Goal: Transaction & Acquisition: Purchase product/service

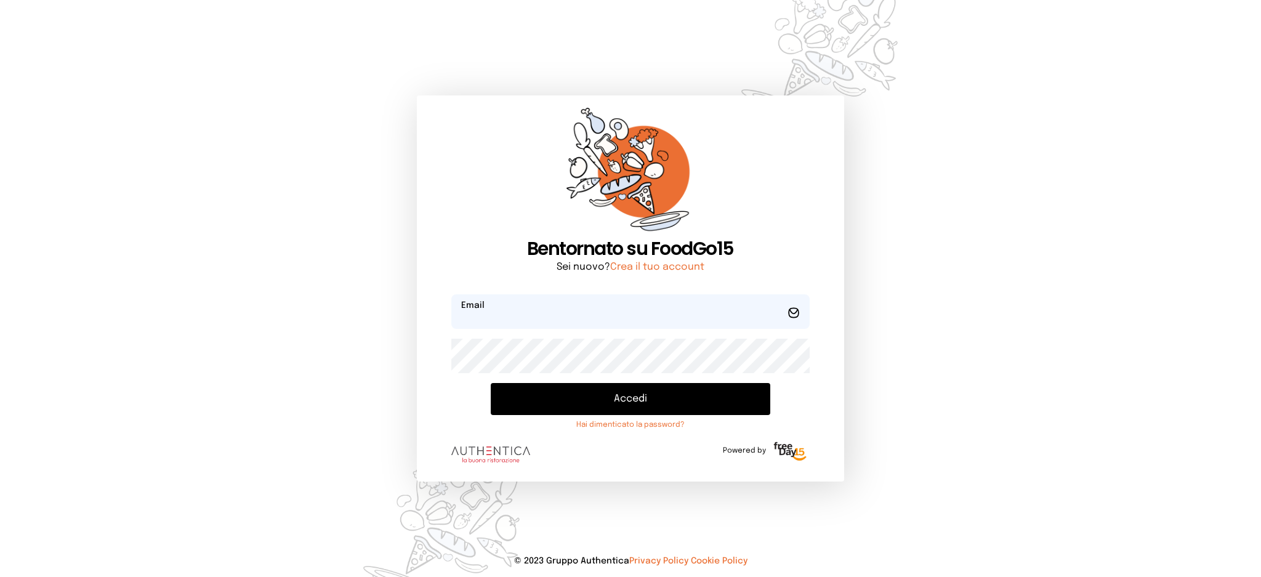
type input "**********"
click at [579, 393] on button "Accedi" at bounding box center [630, 399] width 279 height 32
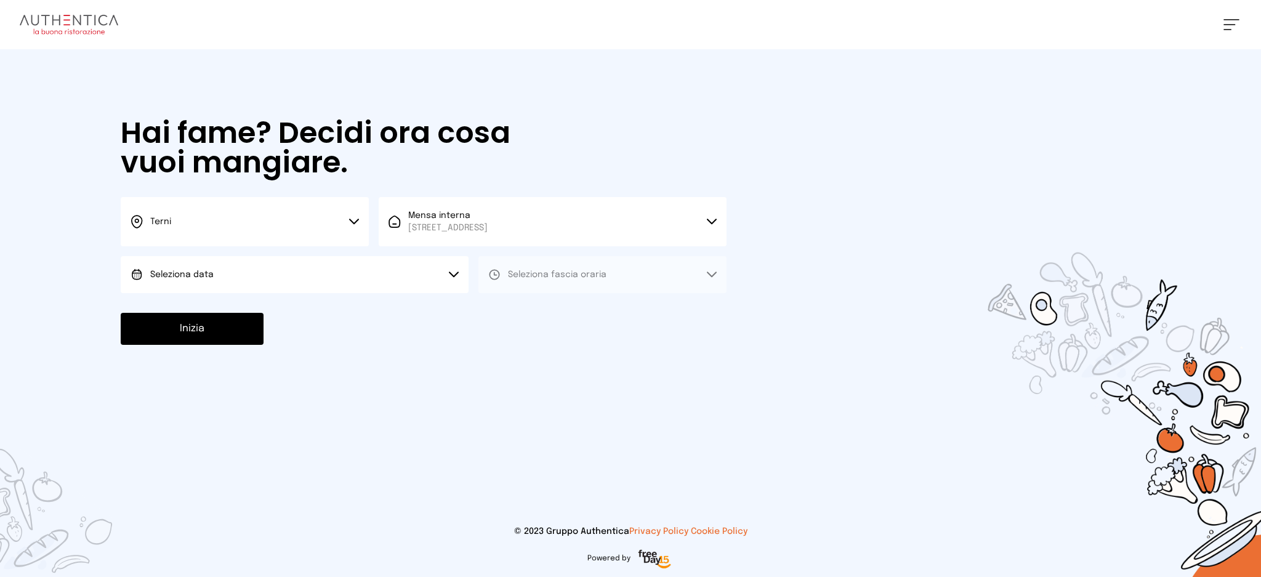
click at [348, 289] on button "Seleziona data" at bounding box center [295, 274] width 348 height 37
click at [350, 310] on li "[DATE], [DATE]" at bounding box center [295, 309] width 348 height 32
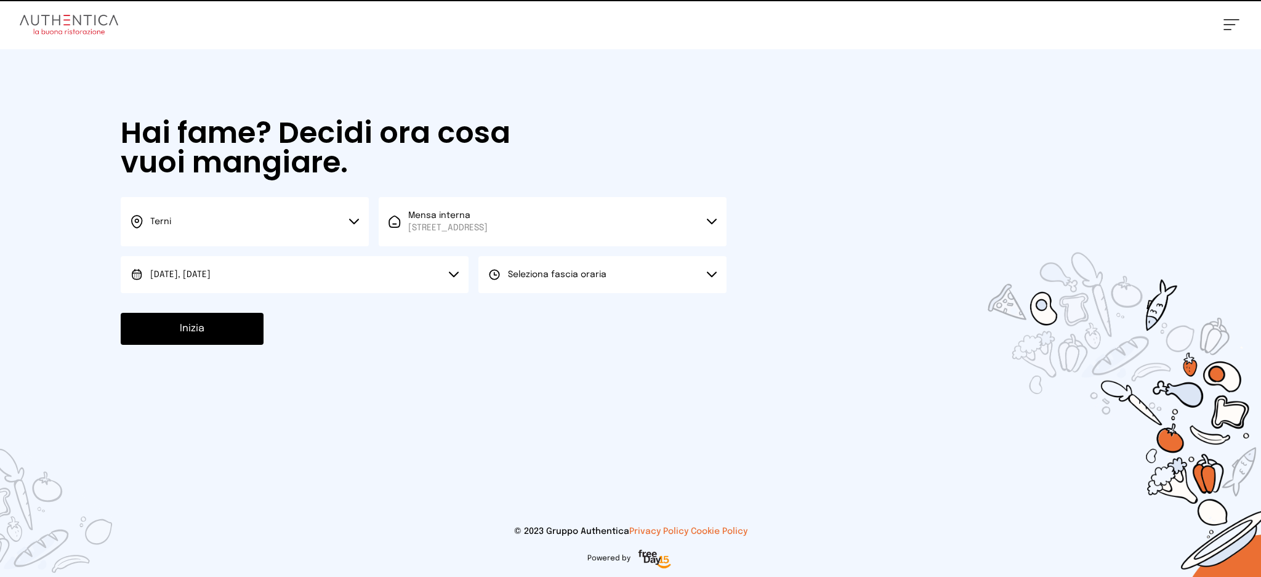
click at [542, 290] on button "Seleziona fascia oraria" at bounding box center [602, 274] width 248 height 37
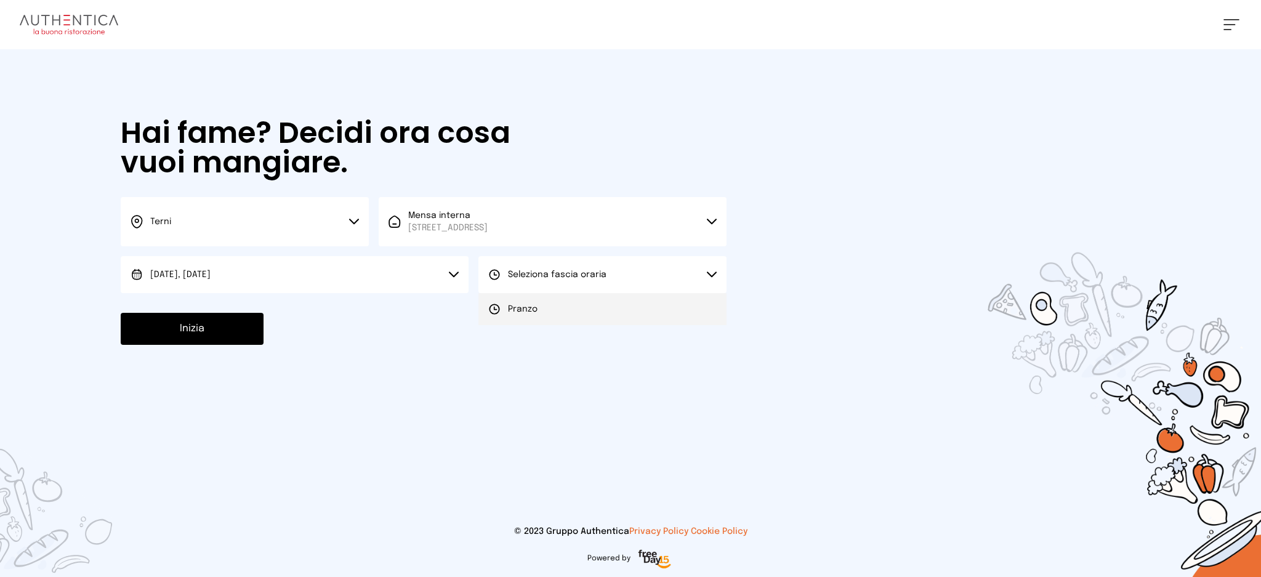
click at [550, 320] on li "Pranzo" at bounding box center [602, 309] width 248 height 32
click at [219, 332] on button "Inizia" at bounding box center [192, 329] width 143 height 32
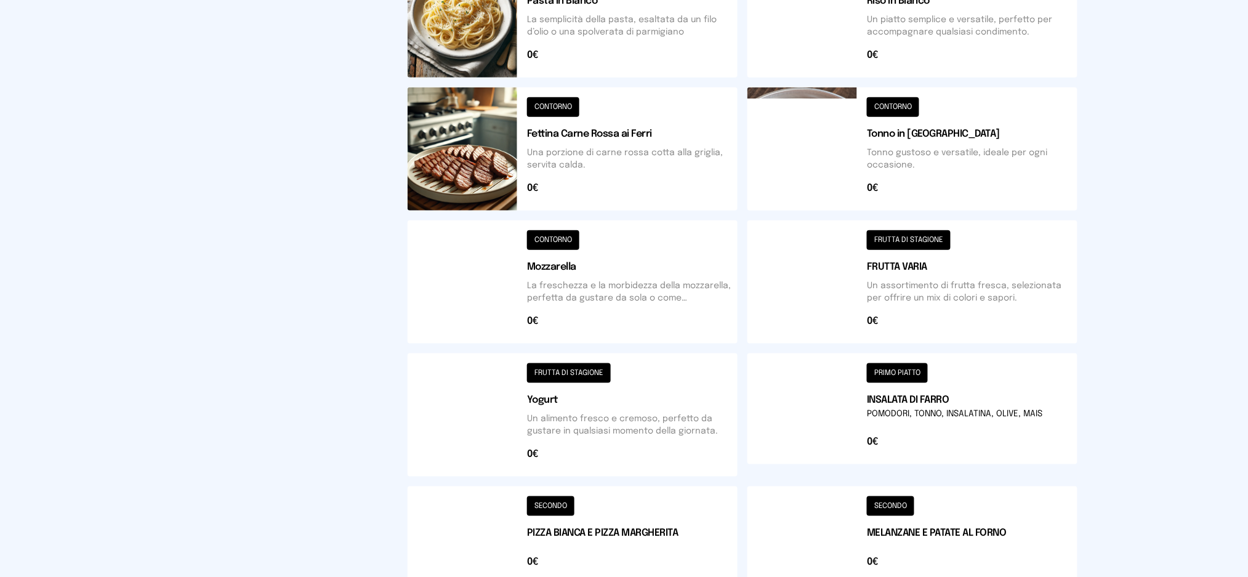
scroll to position [220, 0]
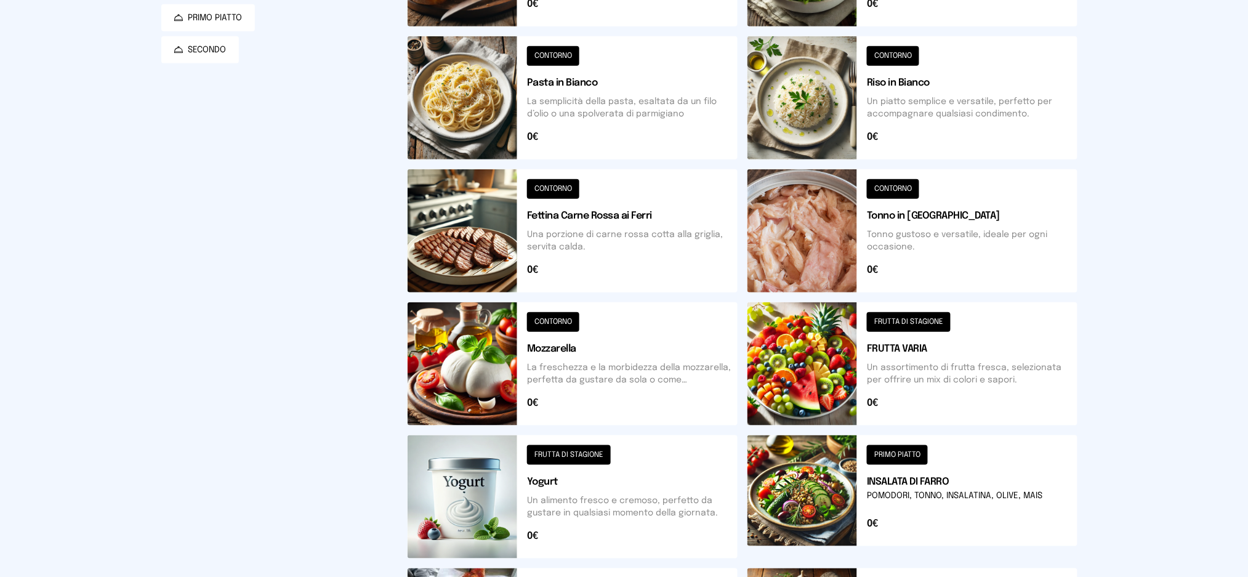
click at [888, 90] on button at bounding box center [912, 97] width 330 height 123
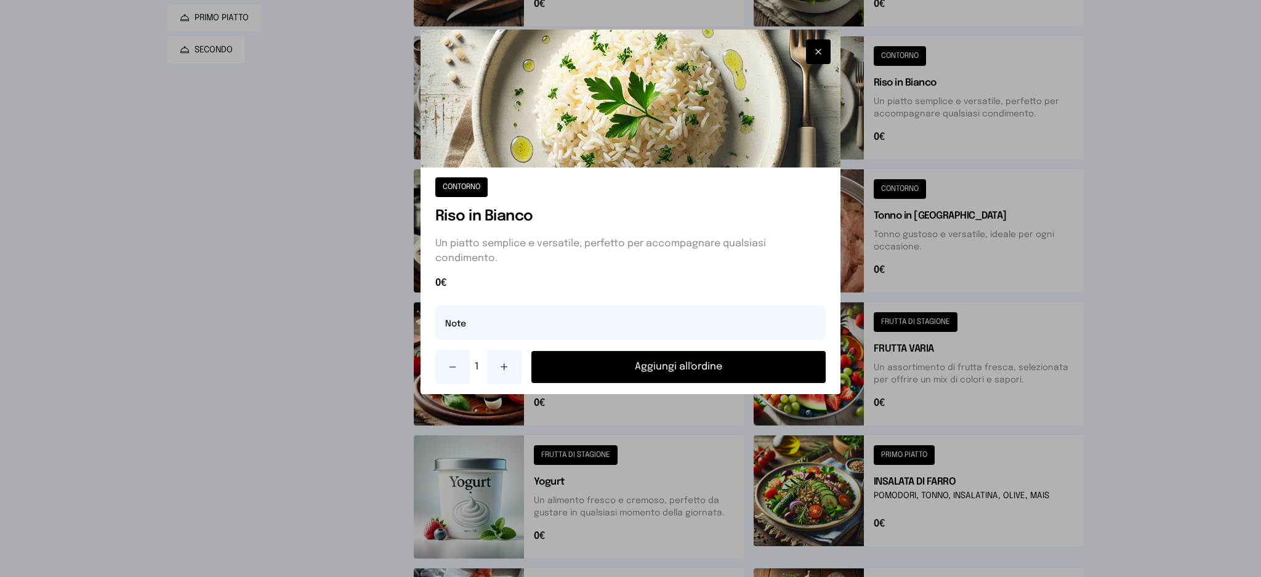
click at [736, 362] on button "Aggiungi all'ordine" at bounding box center [678, 367] width 295 height 32
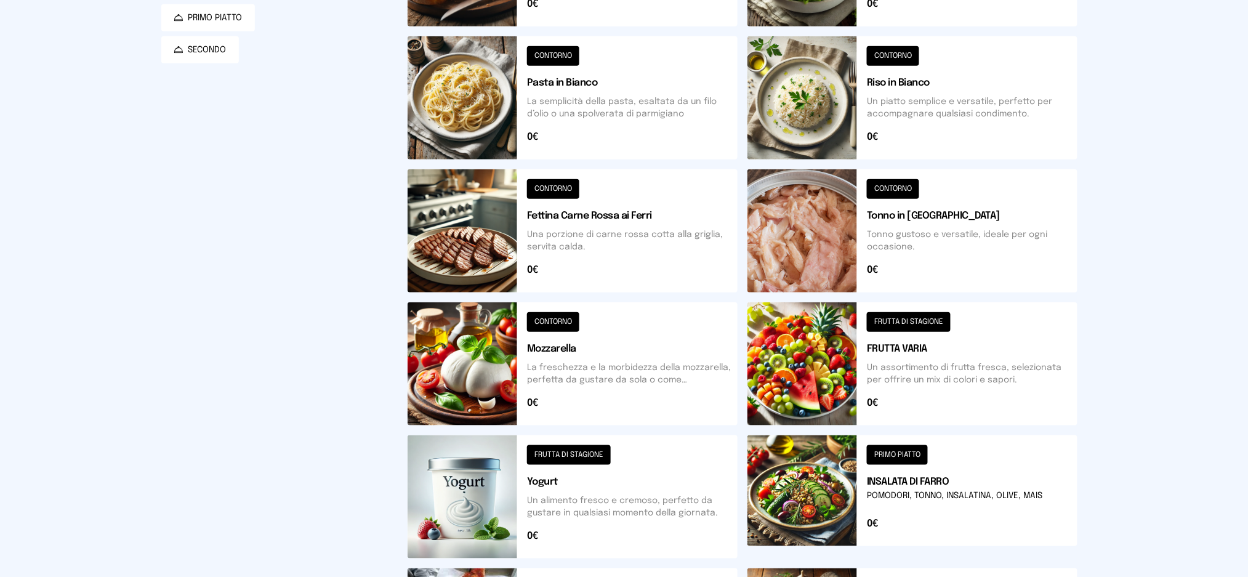
scroll to position [466, 0]
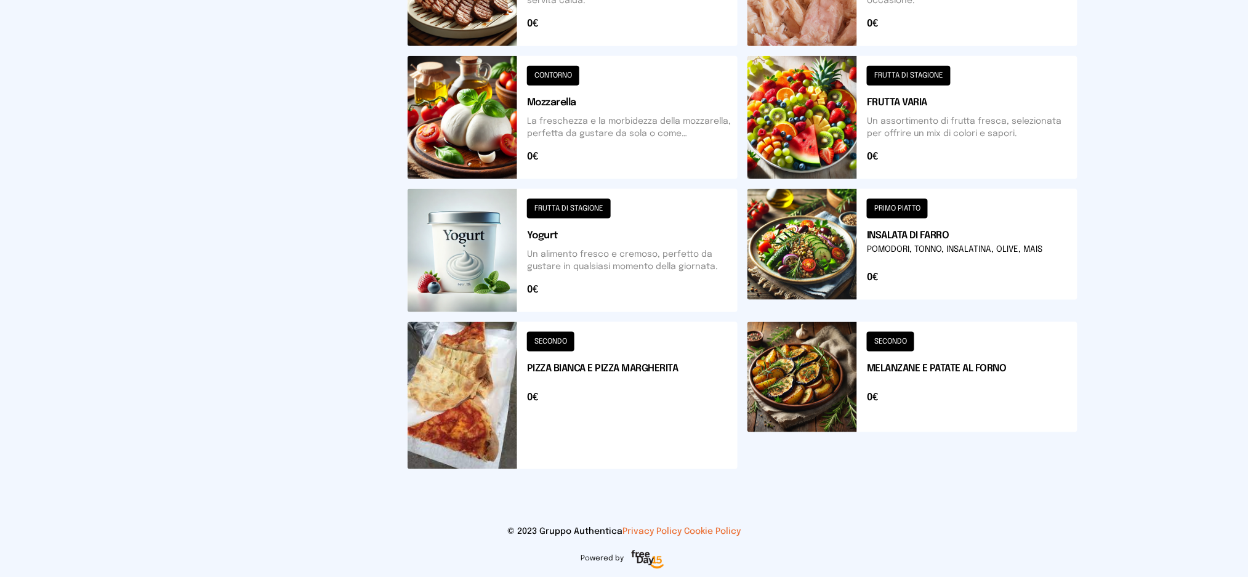
click at [647, 397] on button at bounding box center [573, 395] width 330 height 147
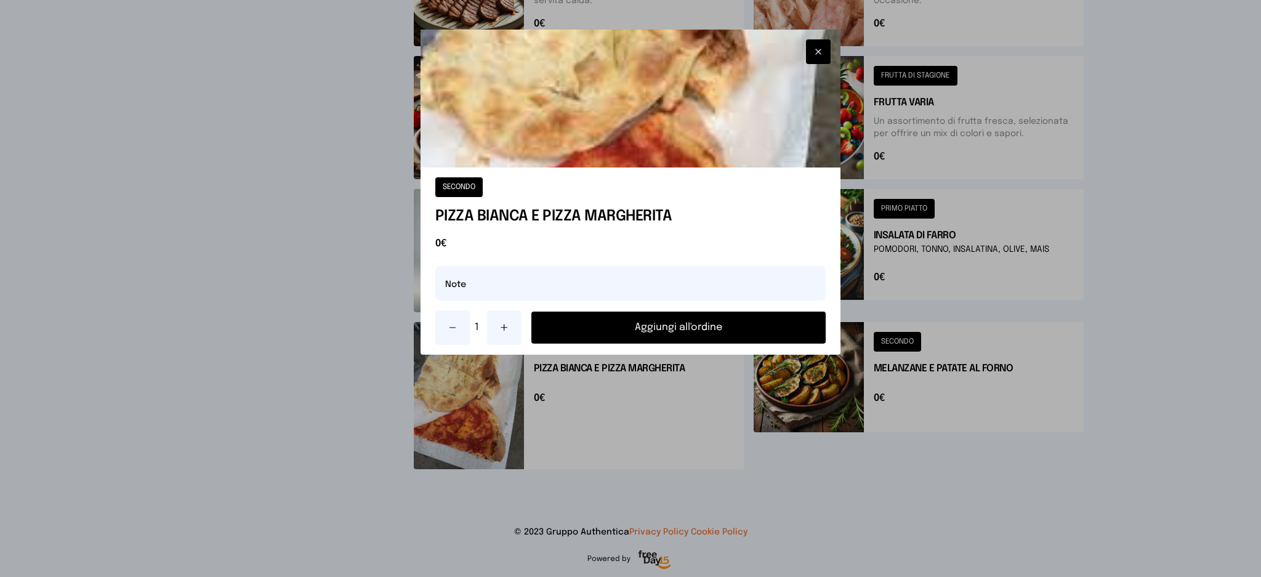
click at [714, 323] on button "Aggiungi all'ordine" at bounding box center [678, 328] width 295 height 32
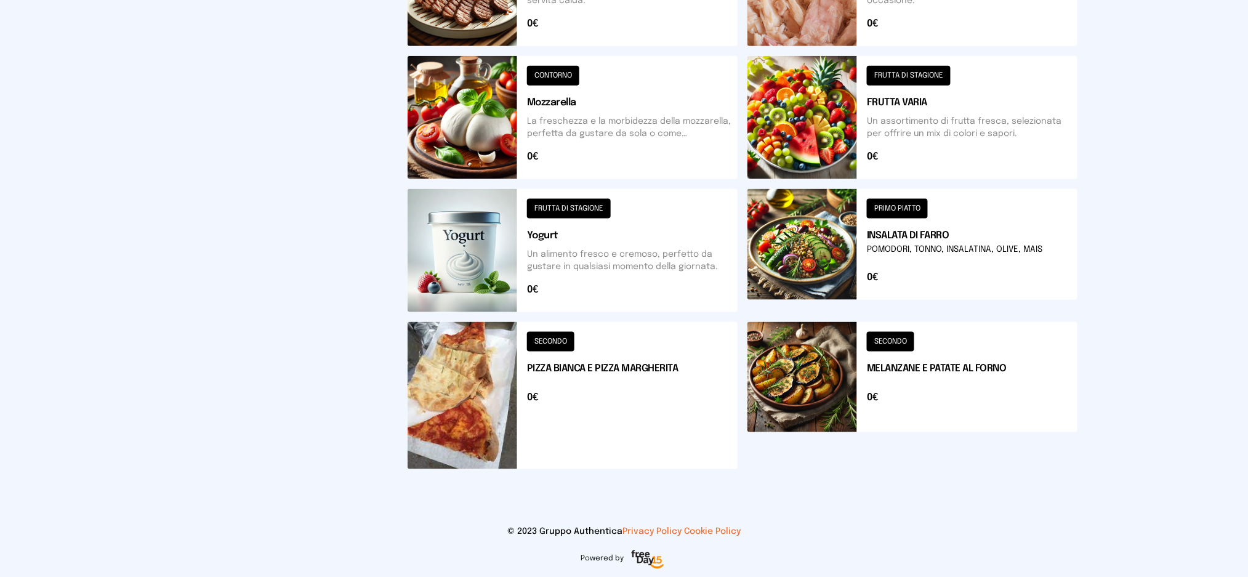
scroll to position [0, 0]
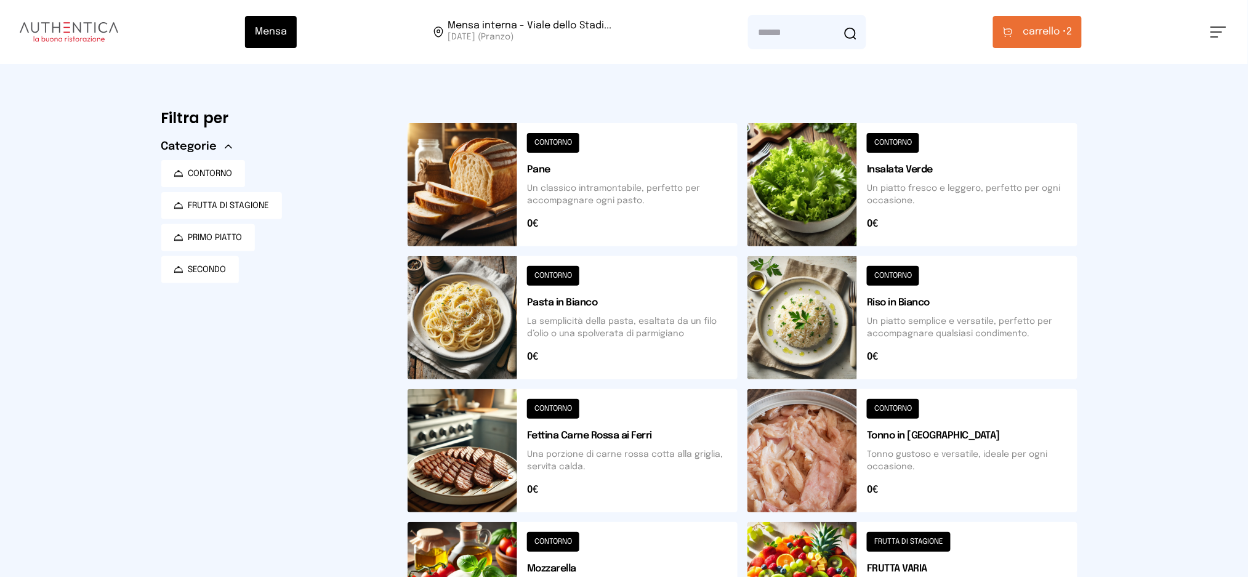
click at [1069, 39] on button "carrello • 2" at bounding box center [1037, 32] width 89 height 32
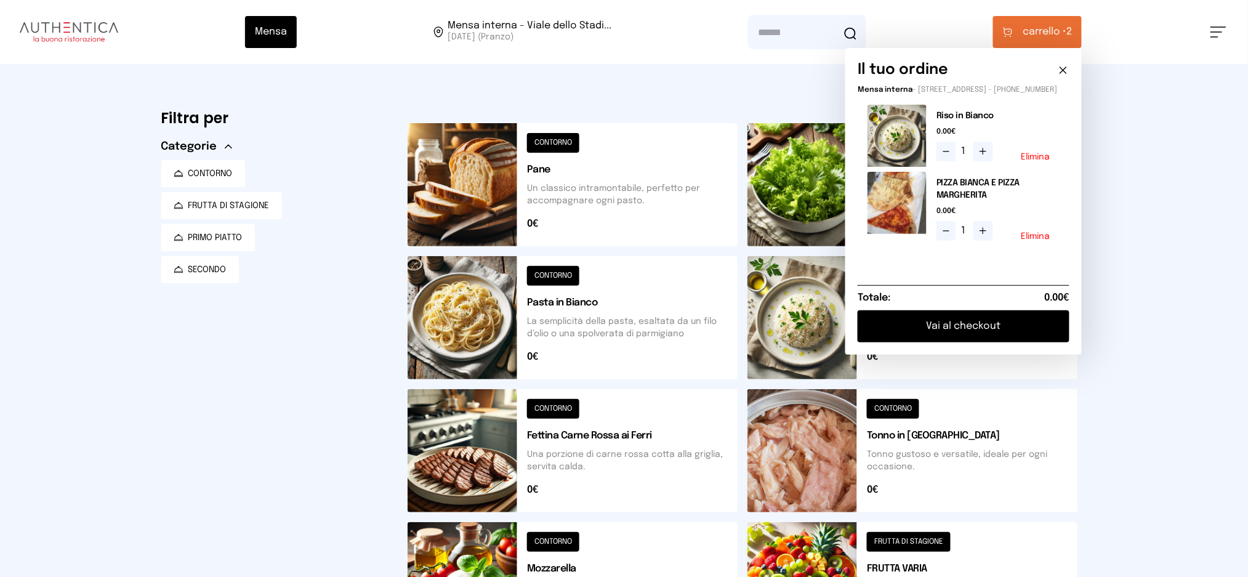
click at [967, 333] on button "Vai al checkout" at bounding box center [964, 326] width 212 height 32
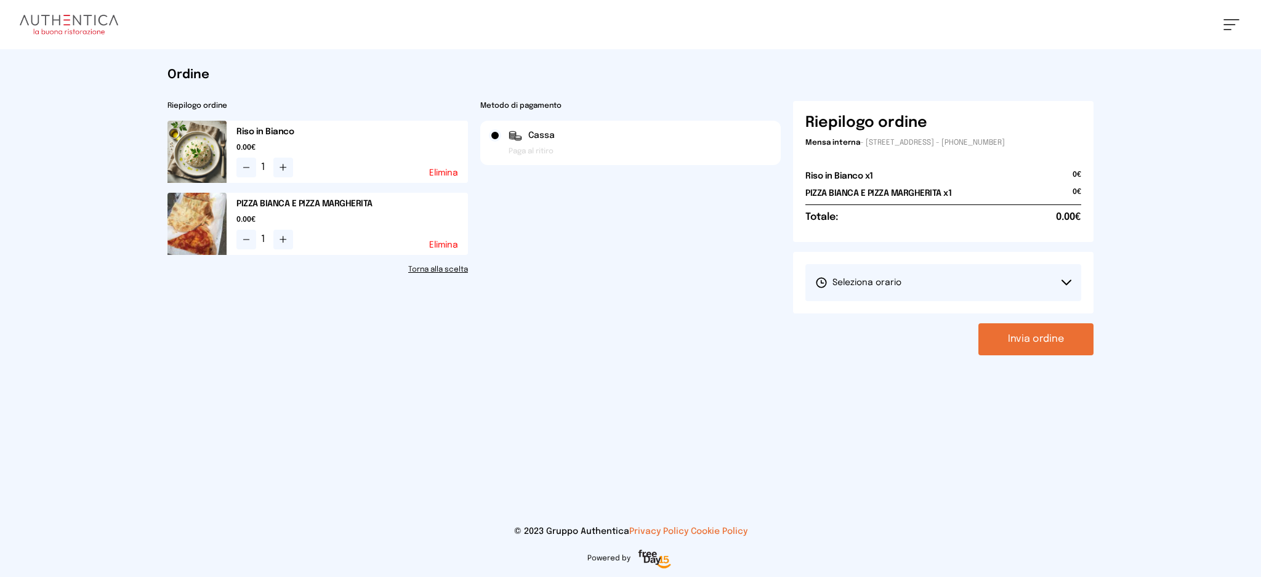
click at [915, 286] on button "Seleziona orario" at bounding box center [943, 282] width 276 height 37
click at [898, 328] on li "1° Turno (13:00 - 15:00)" at bounding box center [943, 317] width 276 height 32
click at [1000, 338] on button "Invia ordine" at bounding box center [1035, 339] width 115 height 32
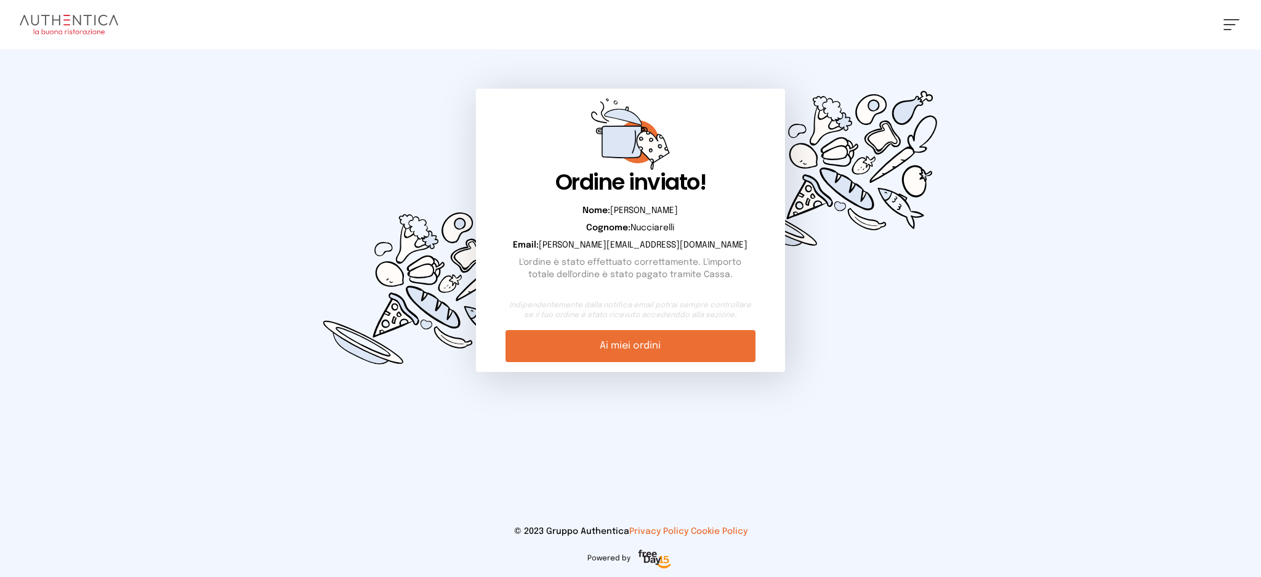
click at [695, 358] on link "Ai miei ordini" at bounding box center [630, 346] width 249 height 32
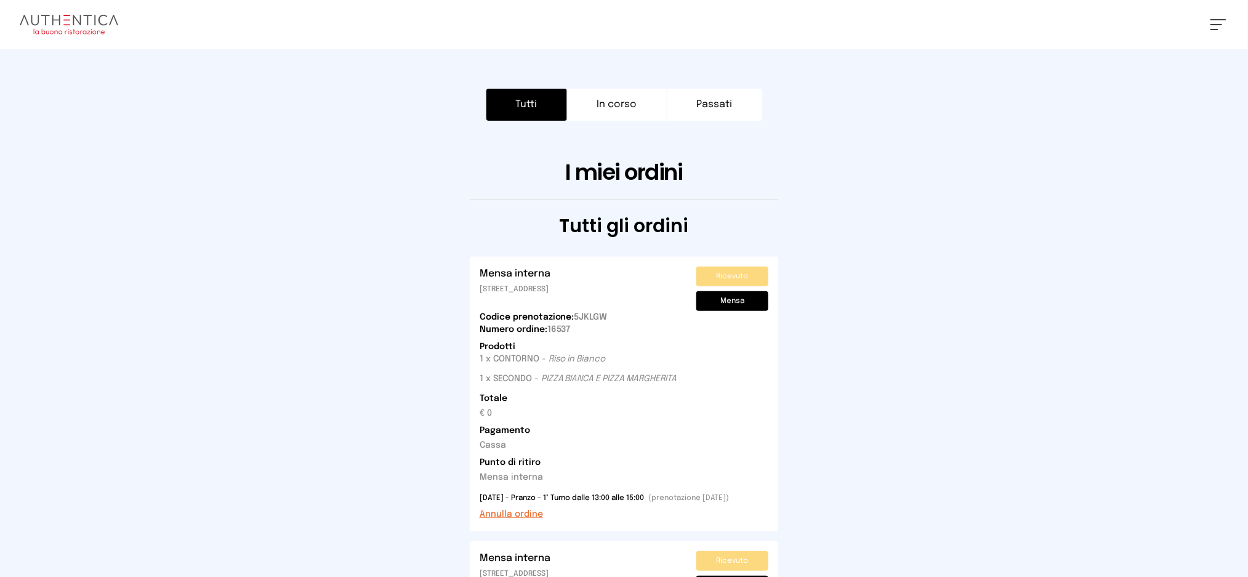
click at [508, 515] on button "Annulla ordine" at bounding box center [511, 514] width 63 height 12
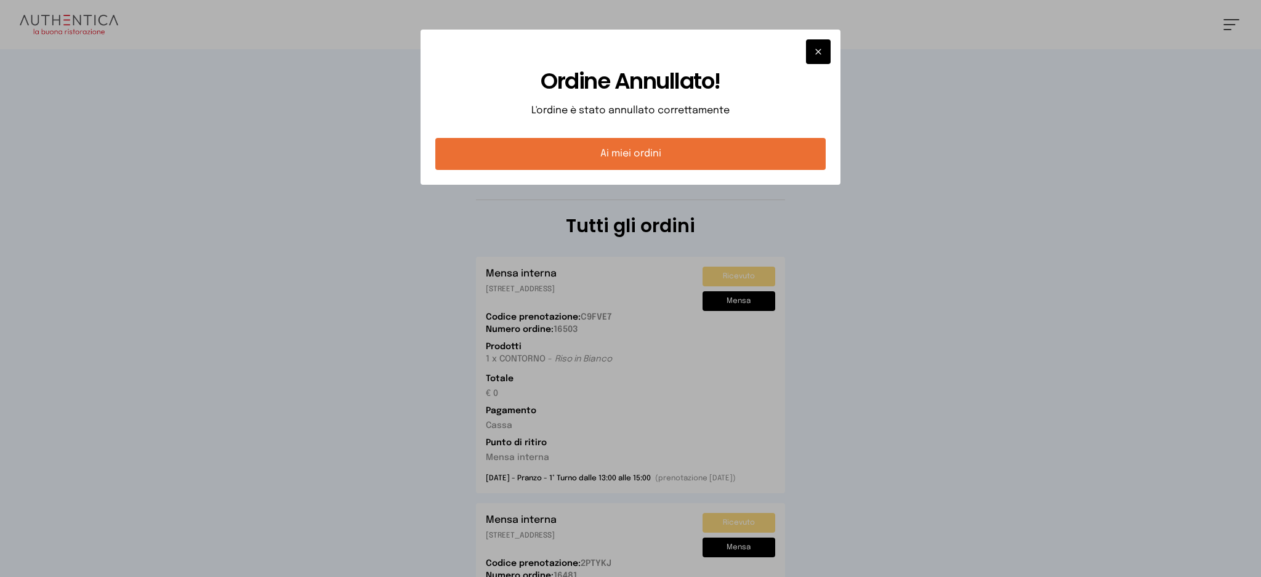
click at [622, 161] on button "Ai miei ordini" at bounding box center [630, 154] width 391 height 32
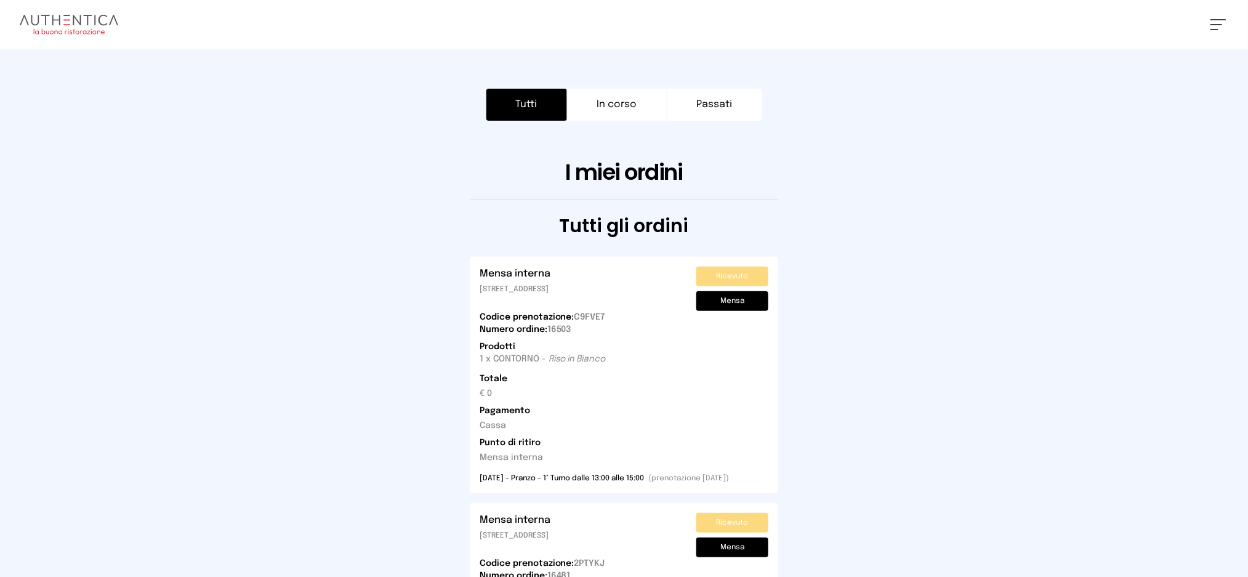
click at [1218, 27] on button at bounding box center [1219, 24] width 16 height 11
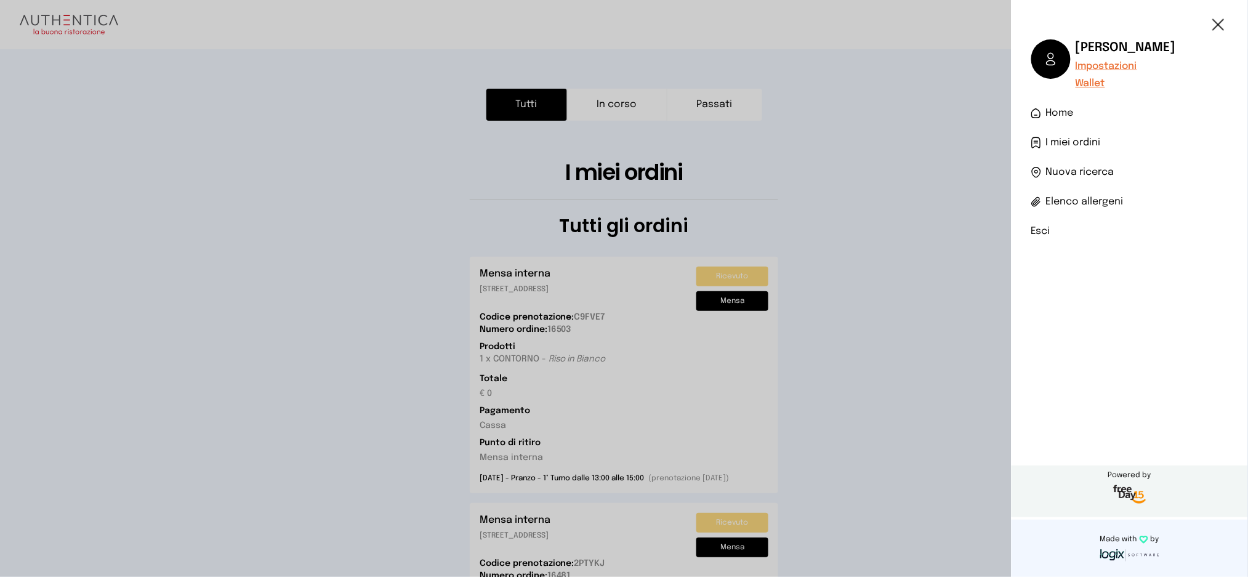
click at [1057, 115] on span "Home" at bounding box center [1060, 113] width 28 height 15
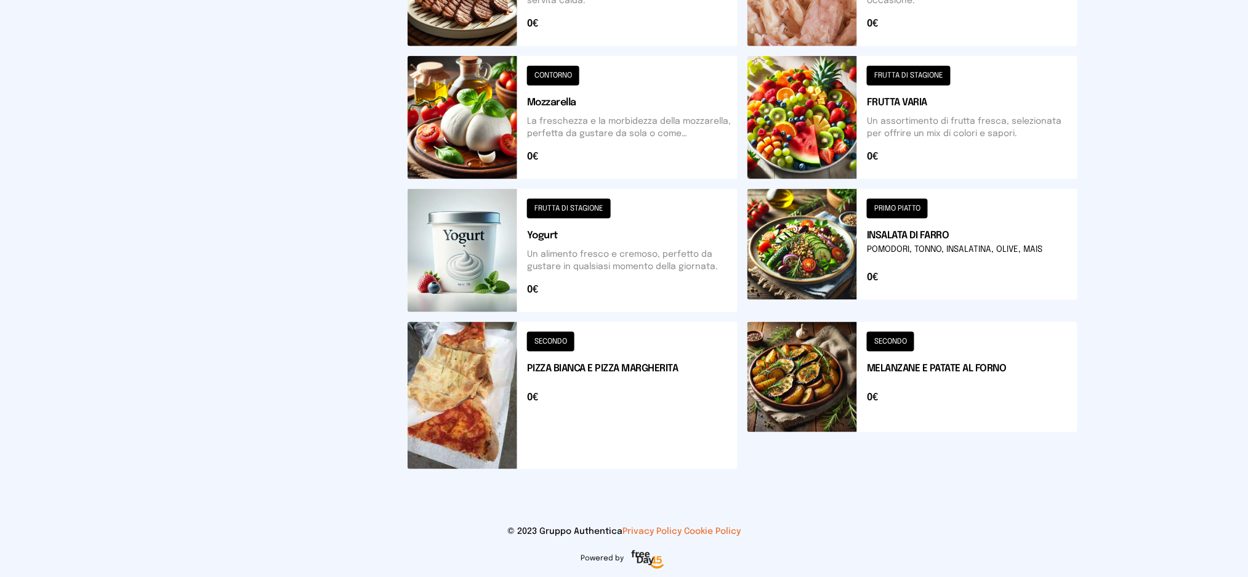
scroll to position [55, 0]
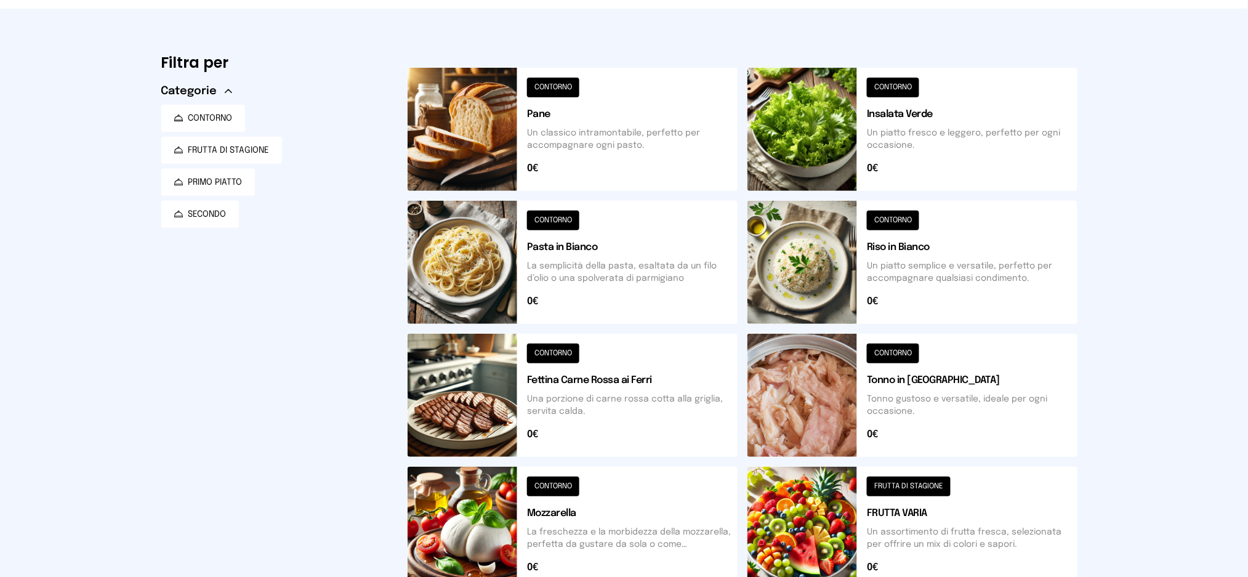
click at [616, 265] on button at bounding box center [573, 262] width 330 height 123
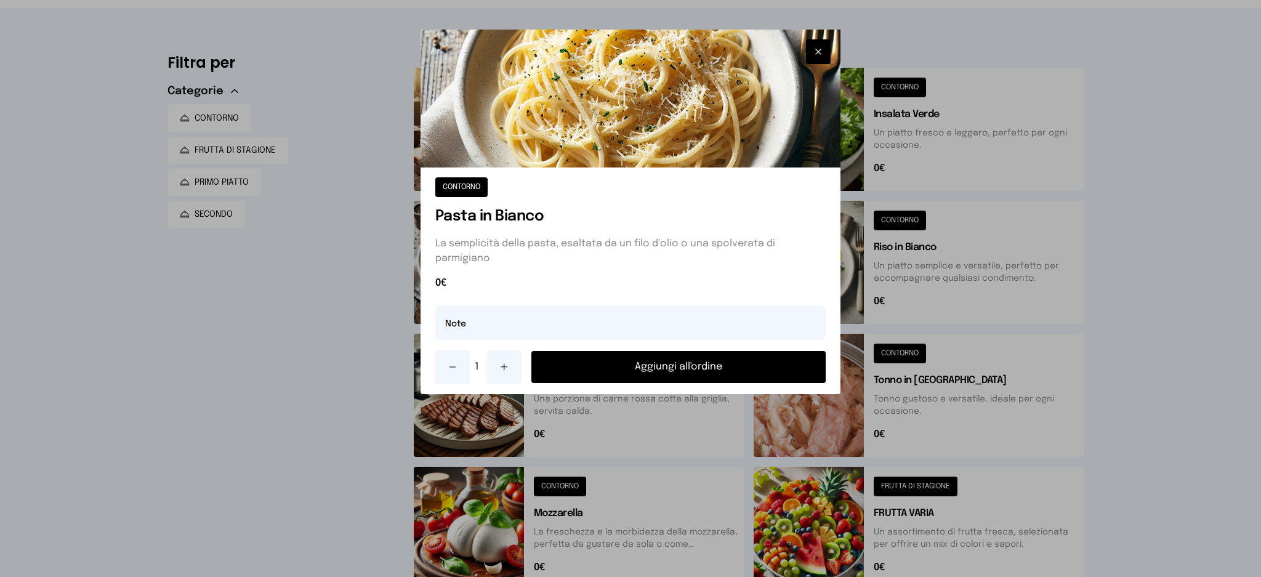
click at [655, 371] on button "Aggiungi all'ordine" at bounding box center [678, 367] width 295 height 32
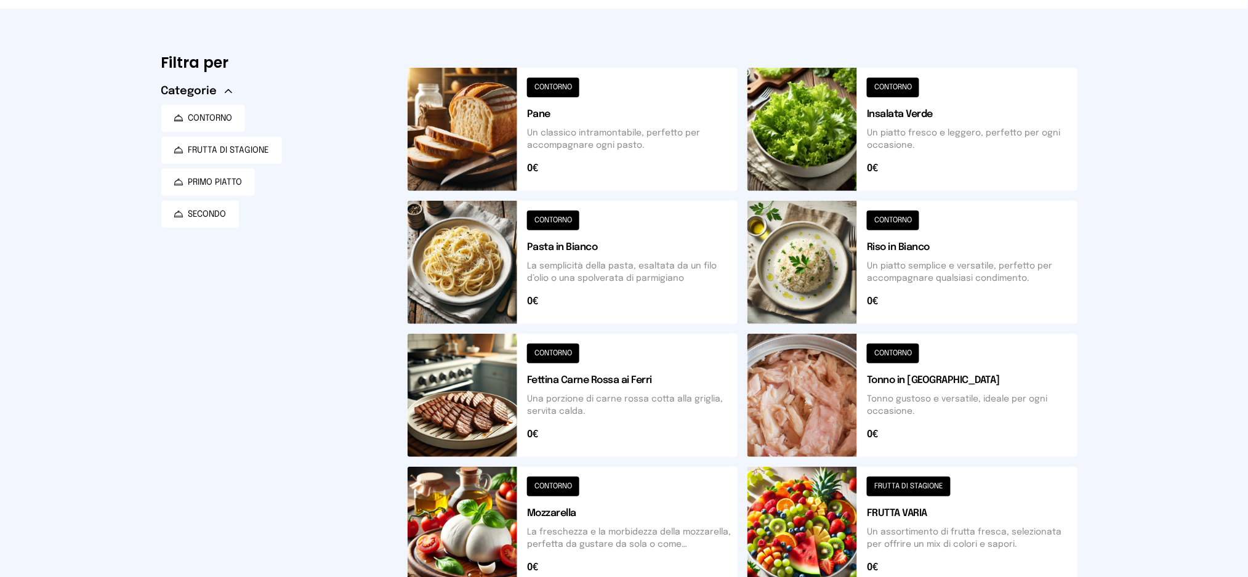
scroll to position [0, 0]
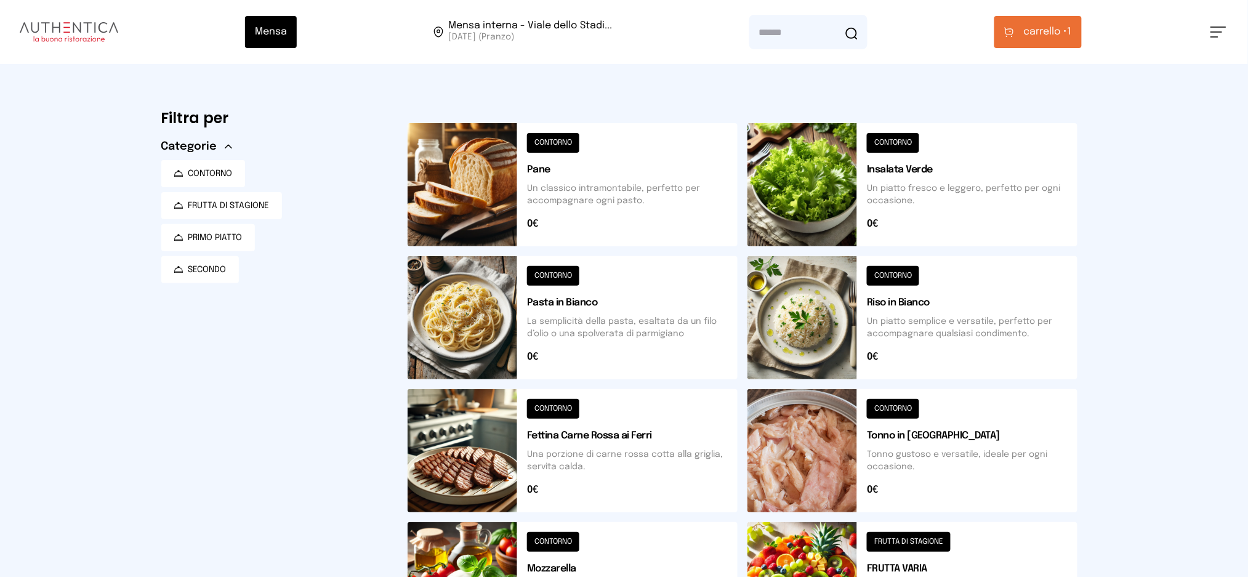
click at [1063, 43] on button "carrello • 1" at bounding box center [1037, 32] width 87 height 32
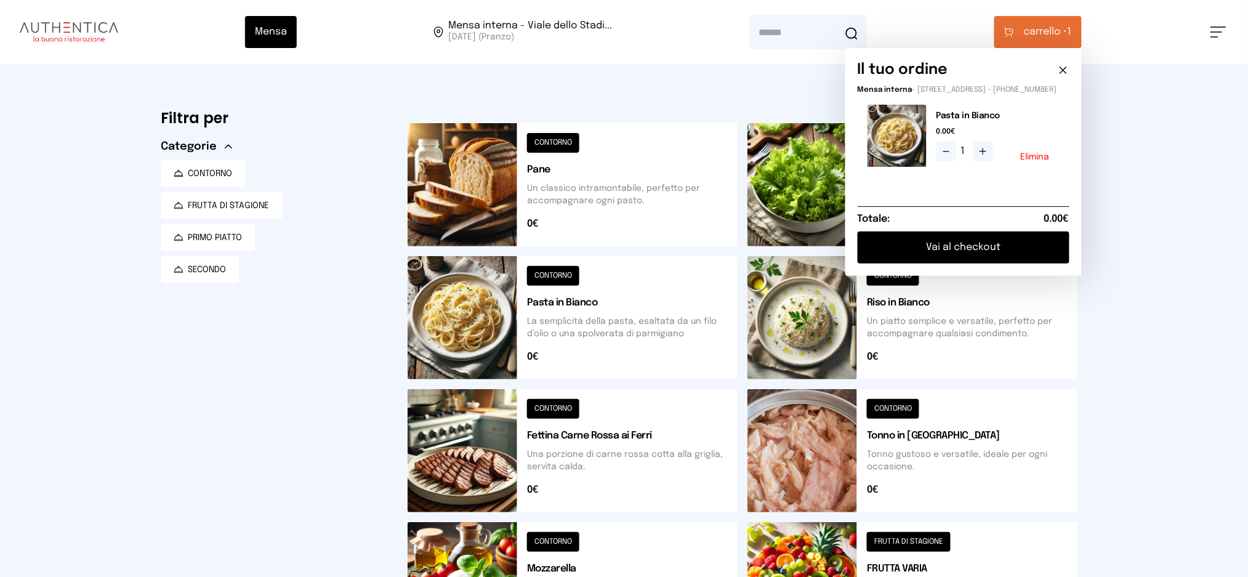
click at [961, 264] on button "Vai al checkout" at bounding box center [964, 248] width 212 height 32
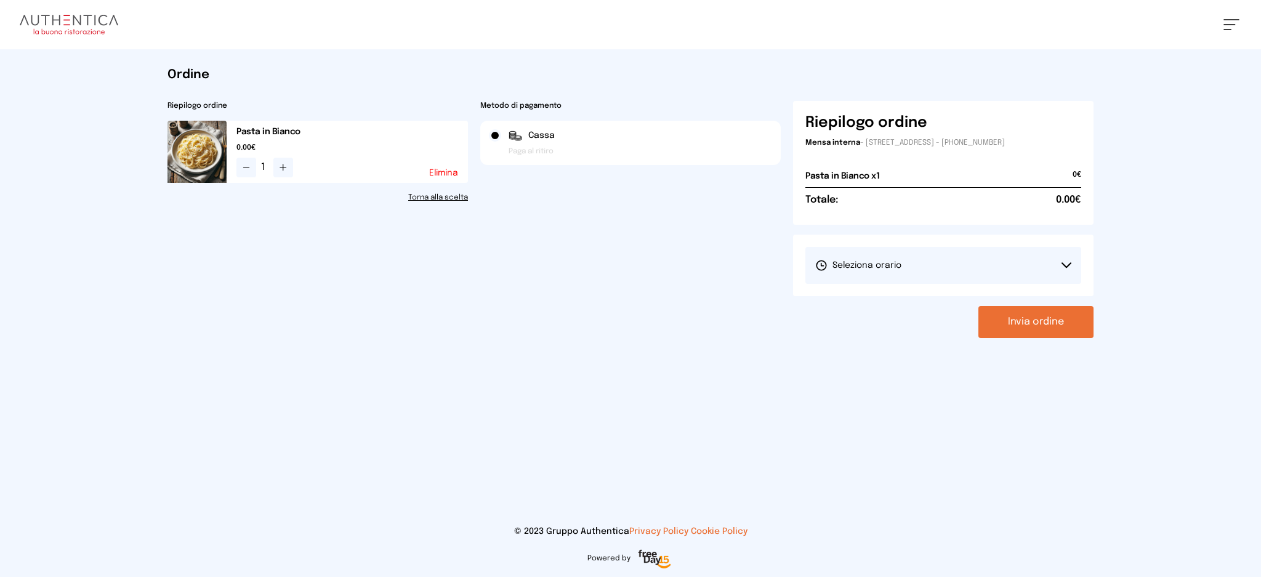
click at [858, 254] on button "Seleziona orario" at bounding box center [943, 265] width 276 height 37
click at [868, 304] on span "1° Turno (13:00 - 15:00)" at bounding box center [861, 300] width 93 height 12
click at [1019, 328] on button "Invia ordine" at bounding box center [1035, 322] width 115 height 32
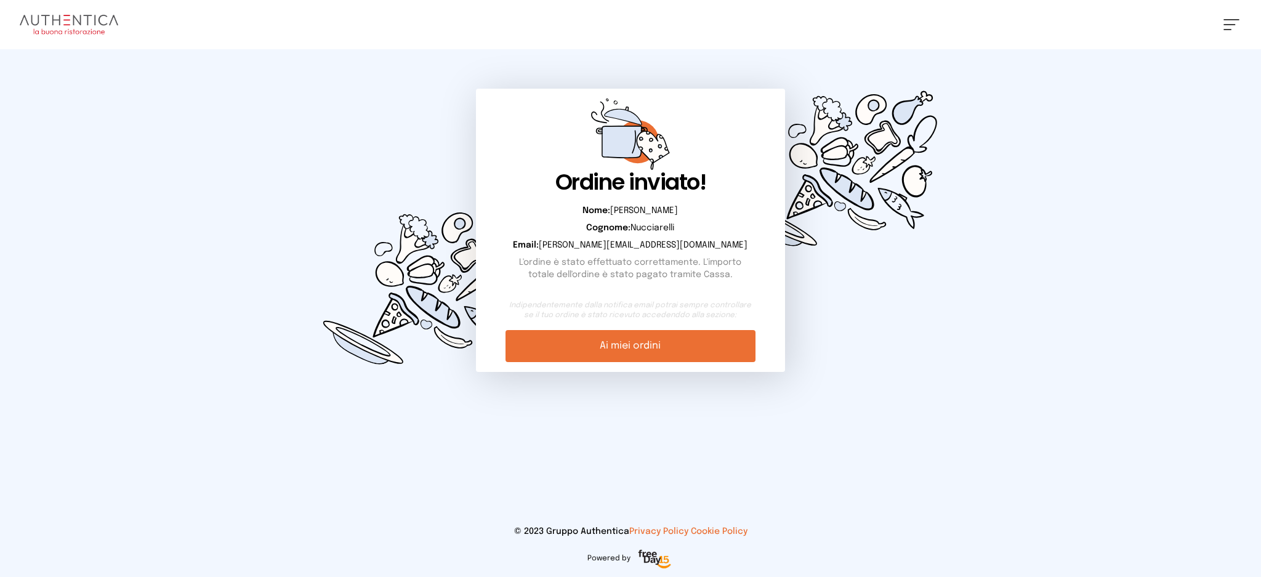
click at [646, 360] on link "Ai miei ordini" at bounding box center [630, 346] width 249 height 32
